Goal: Transaction & Acquisition: Purchase product/service

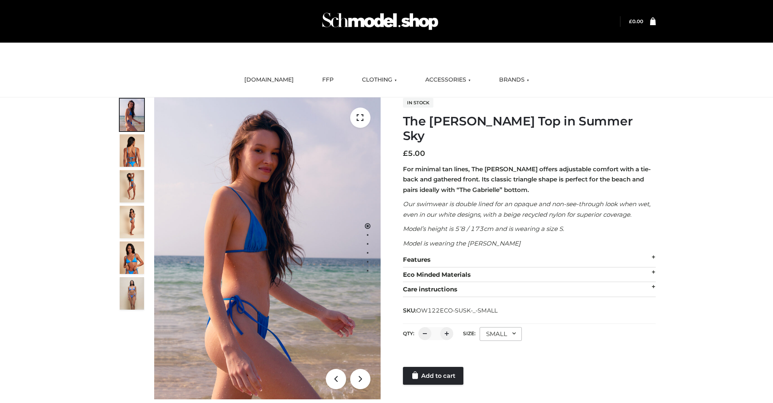
click at [500, 327] on div "SMALL" at bounding box center [501, 334] width 42 height 14
click at [0, 0] on li "SMALL" at bounding box center [0, 0] width 0 height 0
click at [434, 367] on link "Add to cart" at bounding box center [433, 376] width 60 height 18
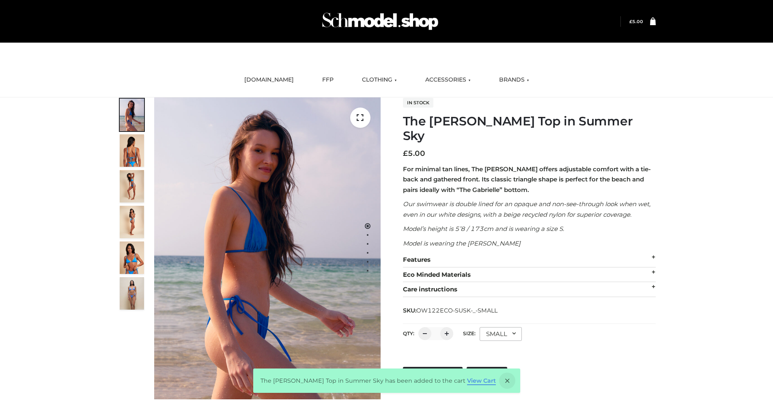
click at [470, 384] on link "View Cart" at bounding box center [481, 380] width 29 height 7
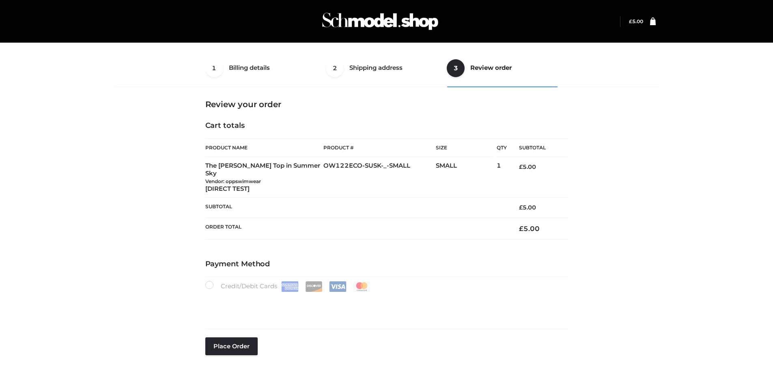
select select "***"
click at [231, 337] on button "Place order" at bounding box center [231, 346] width 52 height 18
